Goal: Unclear

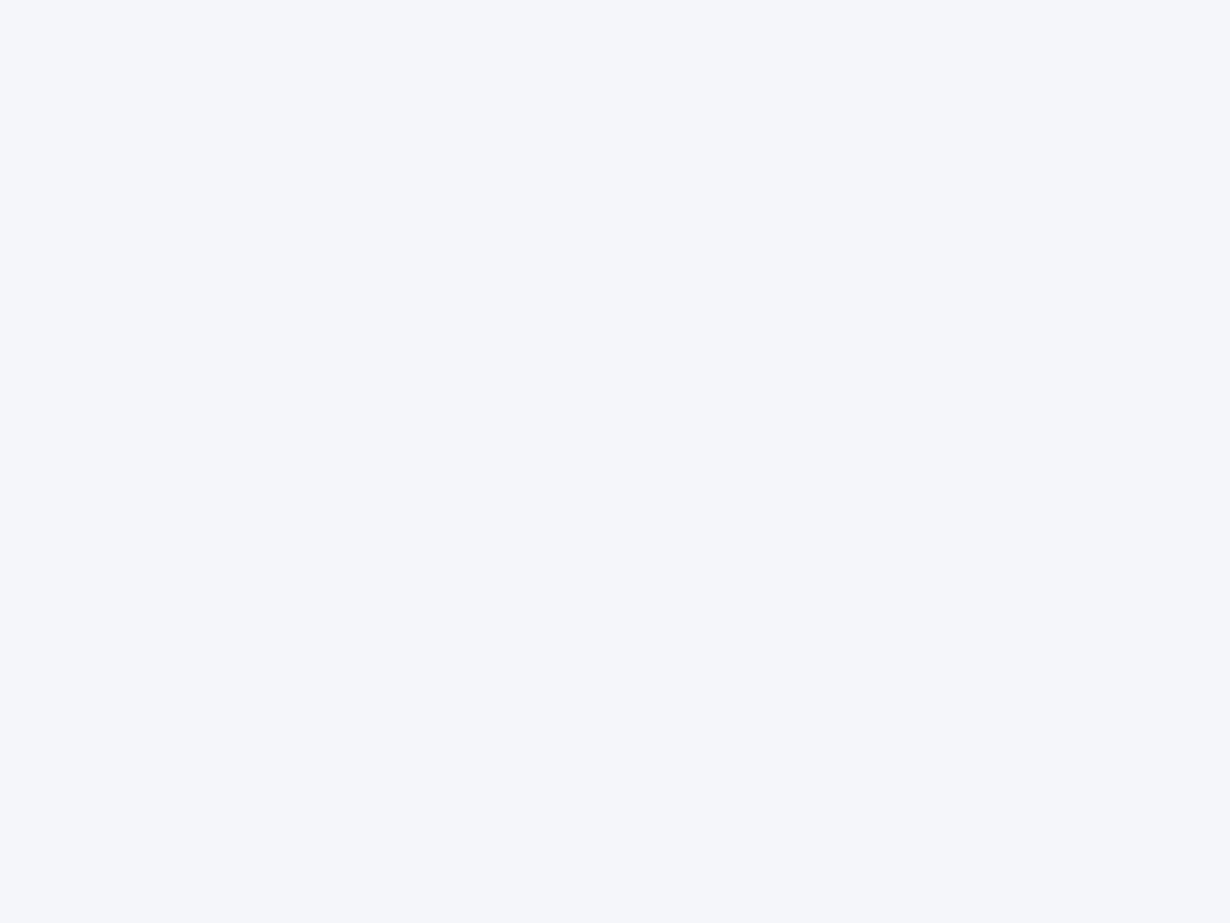
click at [615, 461] on div at bounding box center [615, 461] width 1230 height 923
